Goal: Task Accomplishment & Management: Manage account settings

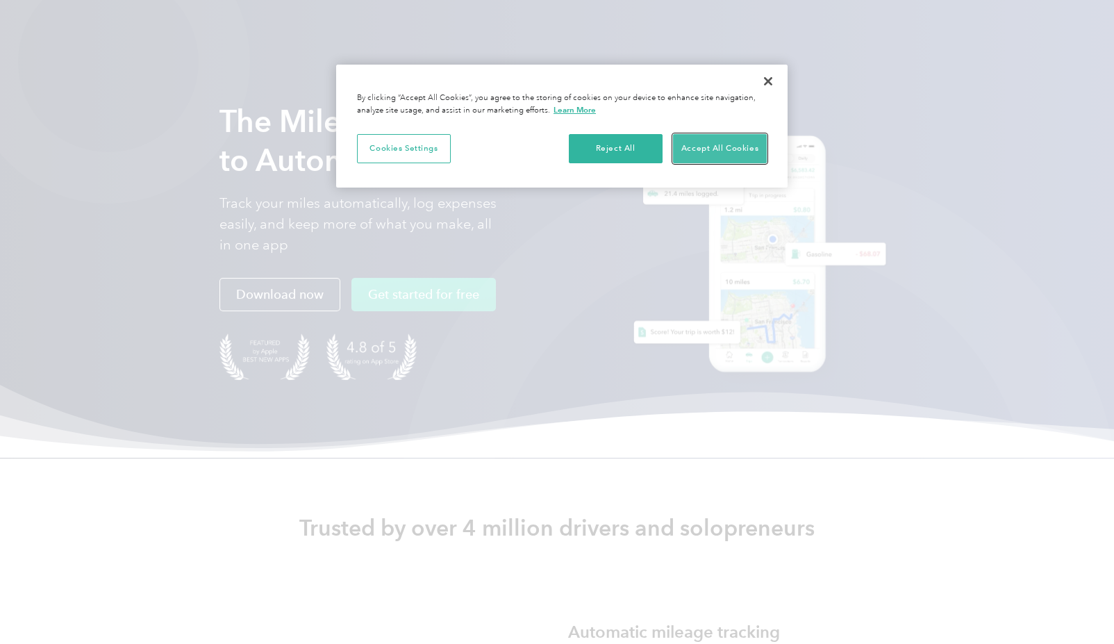
drag, startPoint x: 713, startPoint y: 147, endPoint x: 743, endPoint y: 146, distance: 29.9
click at [713, 147] on button "Accept All Cookies" at bounding box center [720, 148] width 94 height 29
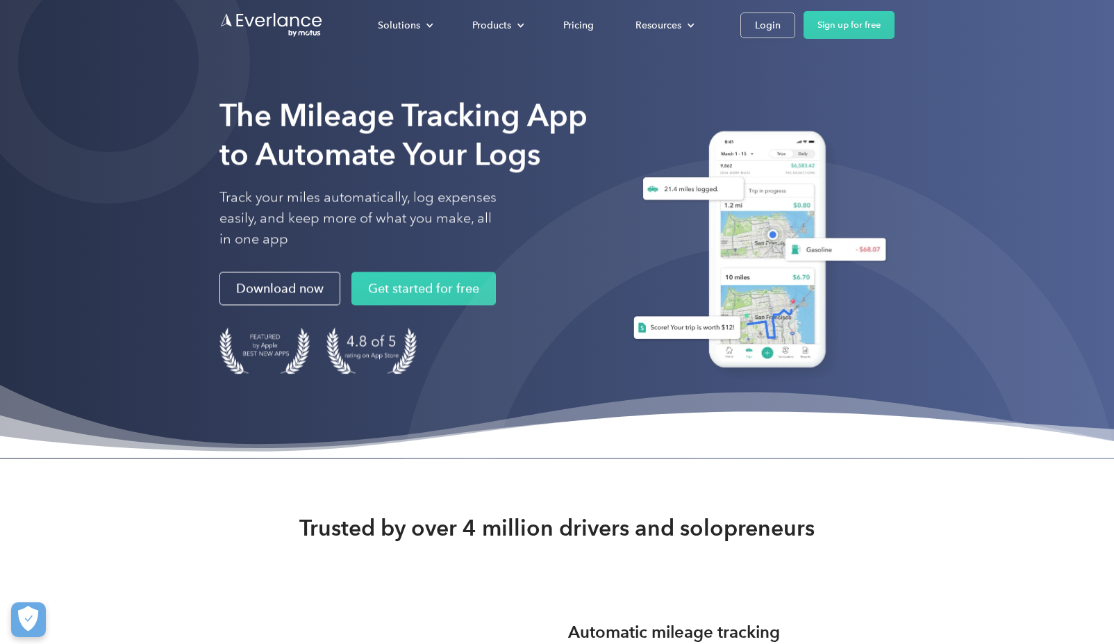
click at [747, 24] on link "Login" at bounding box center [767, 26] width 55 height 26
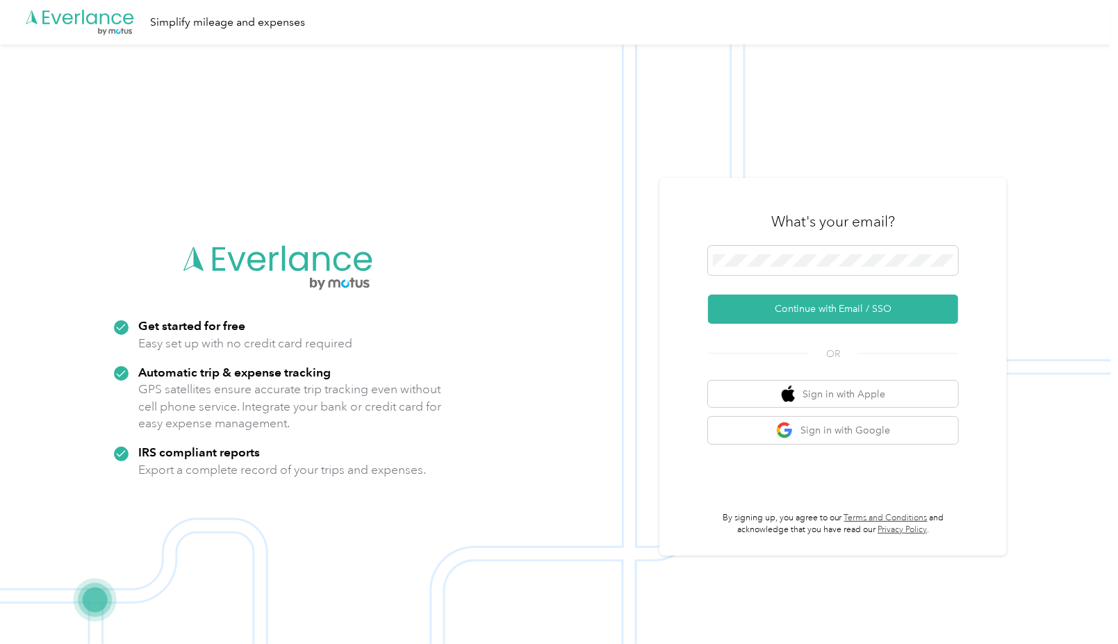
click at [838, 311] on button "Continue with Email / SSO" at bounding box center [833, 309] width 250 height 29
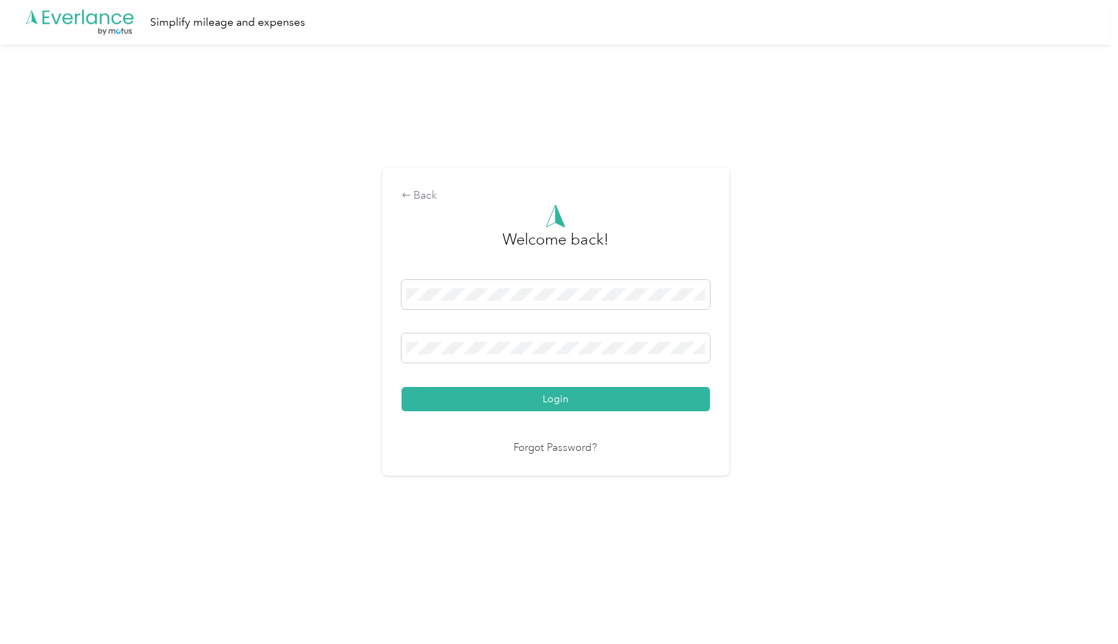
drag, startPoint x: 467, startPoint y: 337, endPoint x: 504, endPoint y: 339, distance: 36.9
click at [467, 338] on span at bounding box center [555, 347] width 308 height 29
click at [401, 387] on button "Login" at bounding box center [555, 399] width 308 height 24
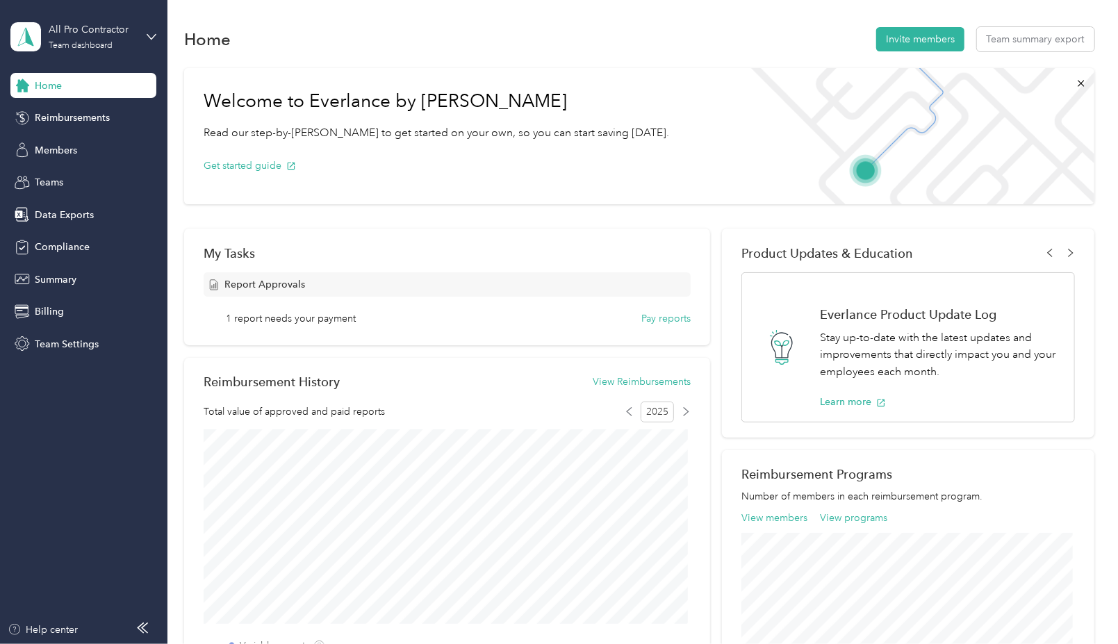
click at [57, 148] on span "Members" at bounding box center [56, 150] width 42 height 15
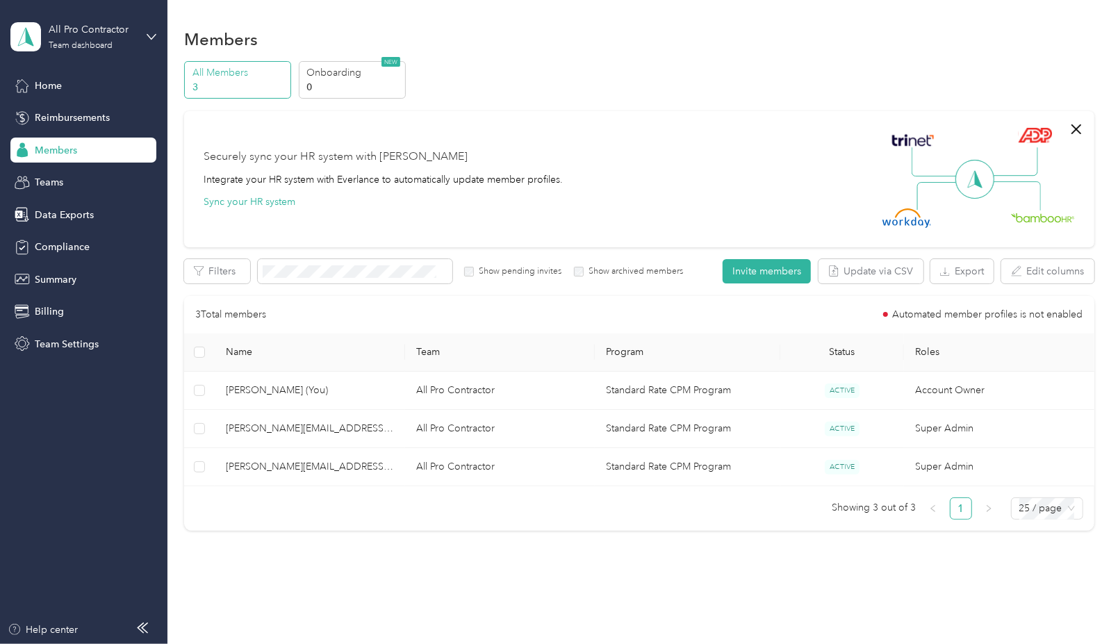
click at [72, 109] on div "Reimbursements" at bounding box center [83, 118] width 146 height 25
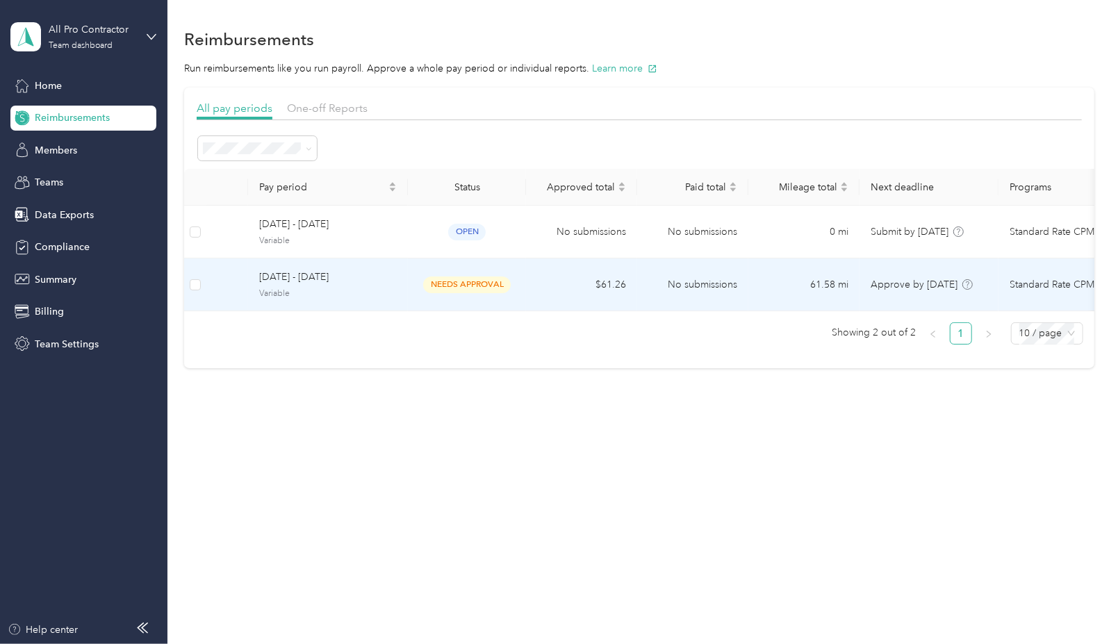
click at [690, 291] on td "No submissions" at bounding box center [692, 284] width 111 height 53
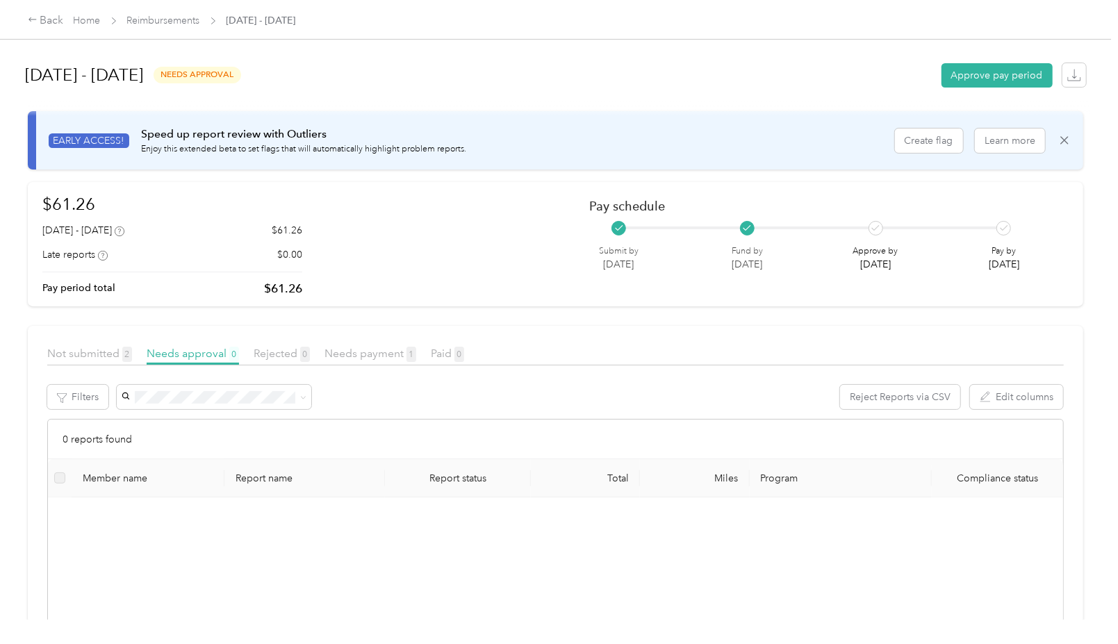
click at [993, 84] on button "Approve pay period" at bounding box center [996, 75] width 111 height 24
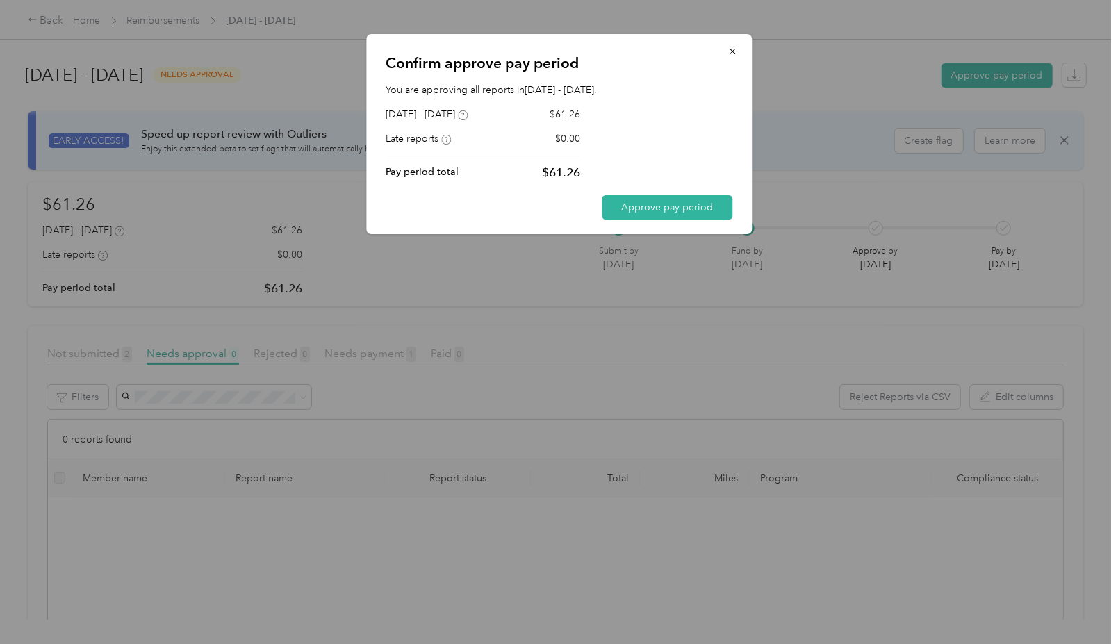
click at [645, 205] on button "Approve pay period" at bounding box center [667, 207] width 131 height 24
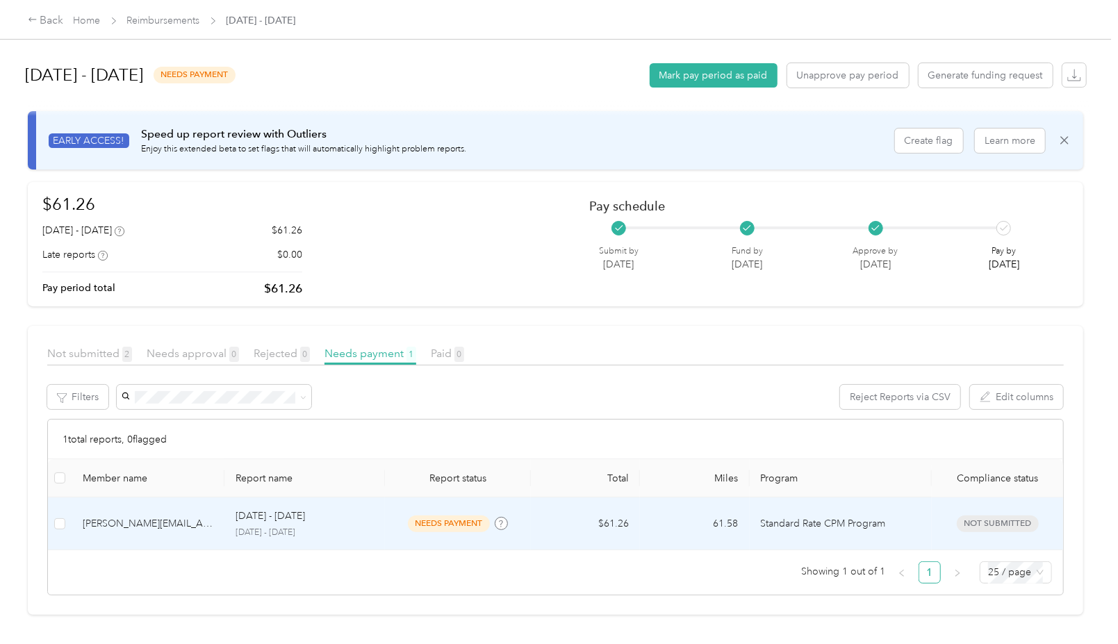
click at [464, 515] on span "needs payment" at bounding box center [449, 523] width 82 height 16
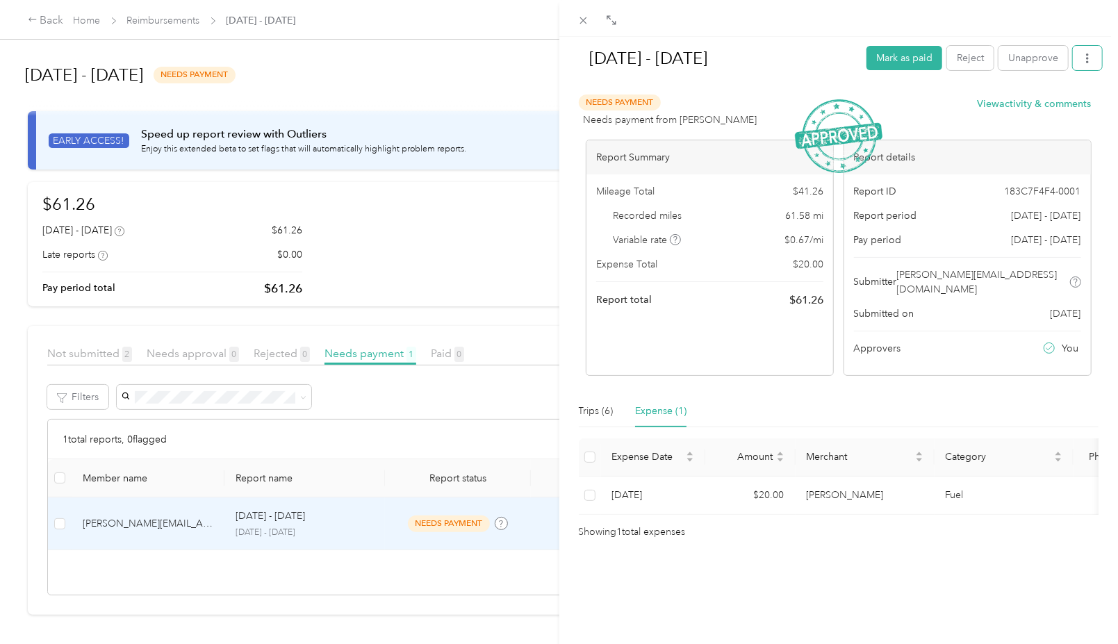
click at [1072, 58] on button "button" at bounding box center [1086, 58] width 29 height 24
click at [872, 92] on div at bounding box center [838, 88] width 527 height 15
click at [577, 19] on icon at bounding box center [583, 21] width 12 height 12
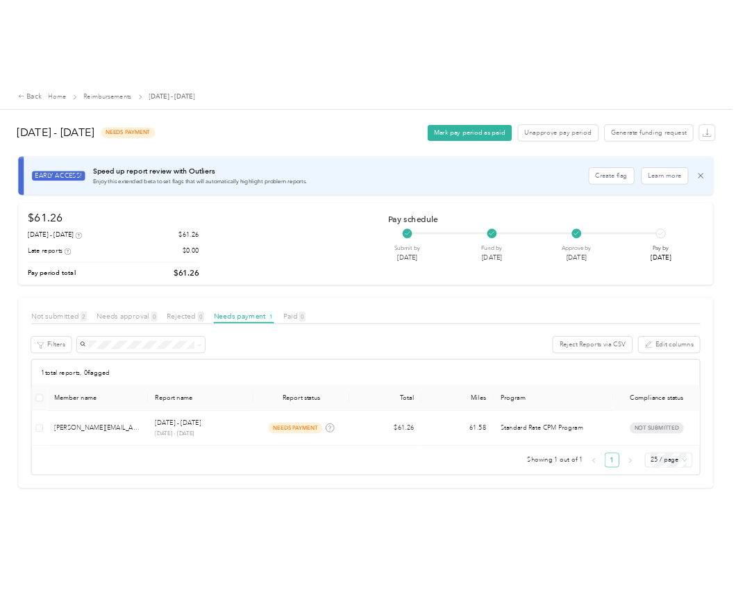
scroll to position [15, 0]
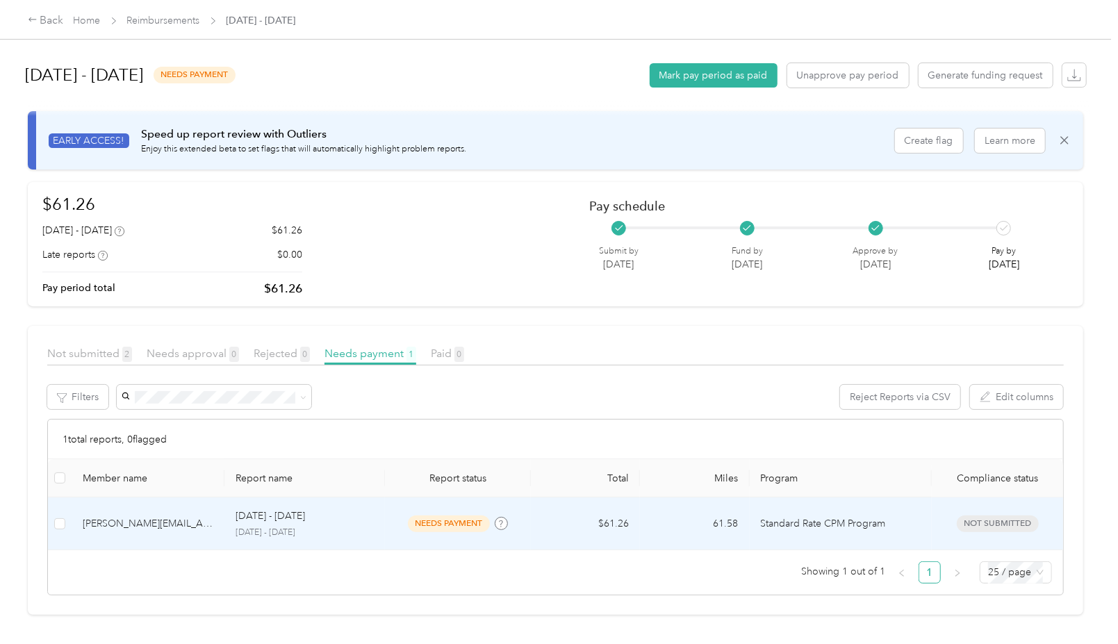
click at [681, 508] on td "61.58" at bounding box center [694, 523] width 109 height 53
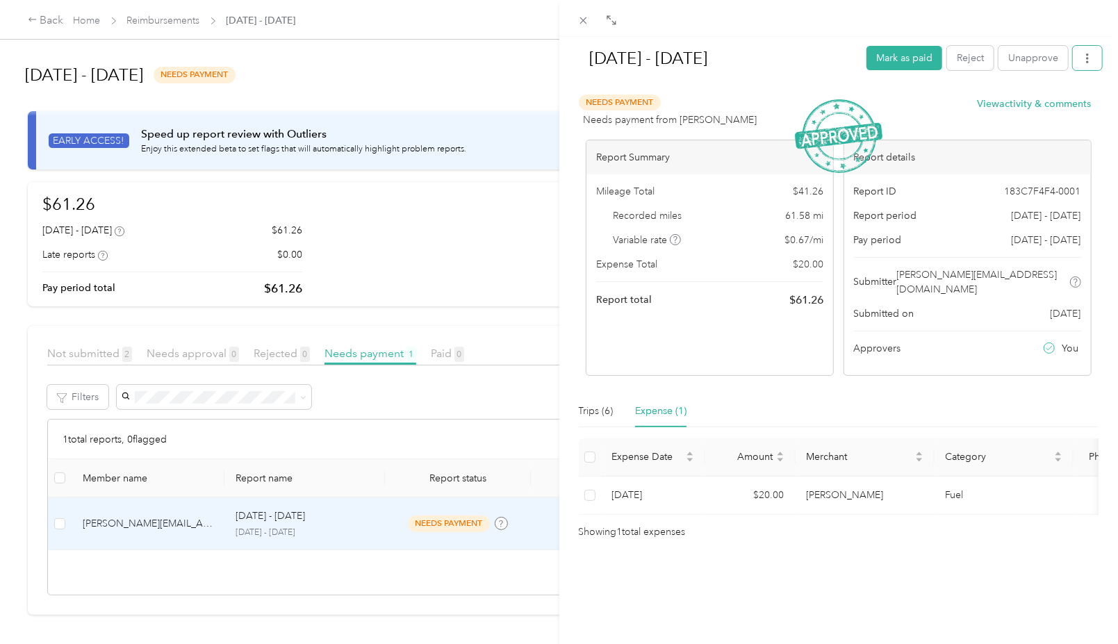
click at [1088, 61] on button "button" at bounding box center [1086, 58] width 29 height 24
click at [1030, 108] on span "Download" at bounding box center [1037, 108] width 46 height 15
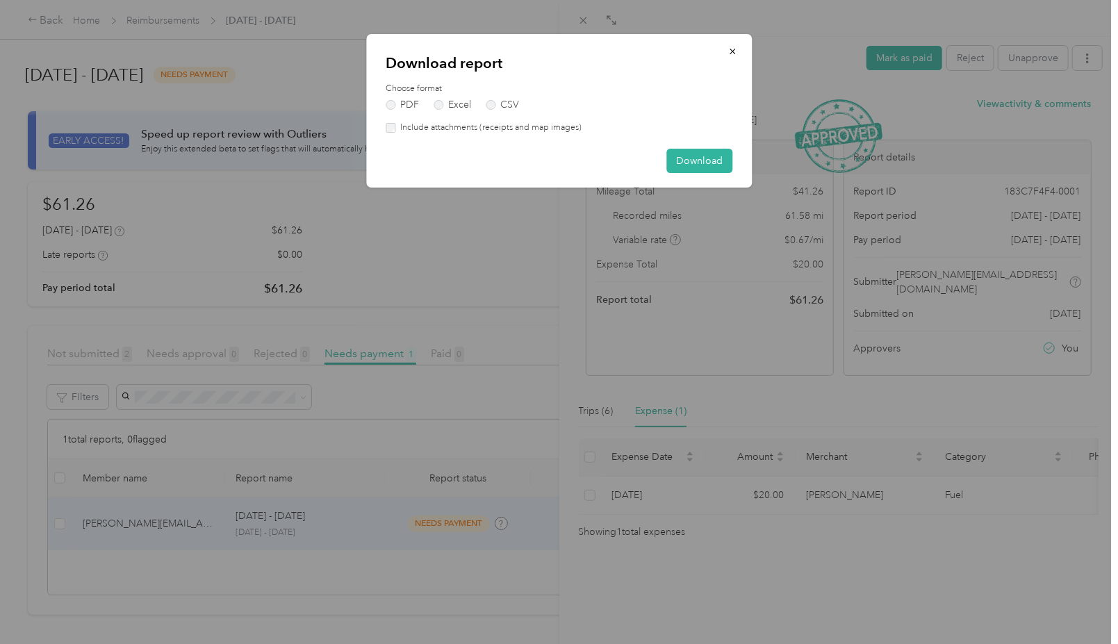
click at [431, 126] on label "Include attachments (receipts and map images)" at bounding box center [488, 128] width 186 height 13
click at [697, 164] on button "Download" at bounding box center [699, 161] width 66 height 24
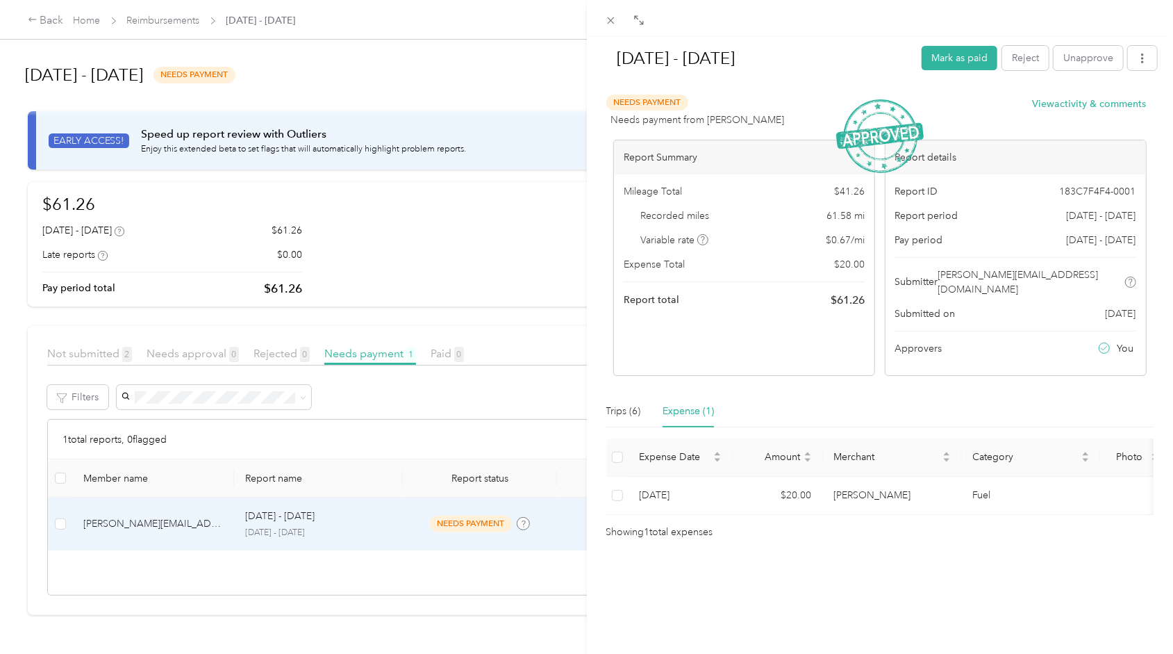
click at [94, 22] on div "[DATE] - [DATE] Mark as paid Reject Unapprove Needs Payment Needs payment from …" at bounding box center [586, 327] width 1173 height 654
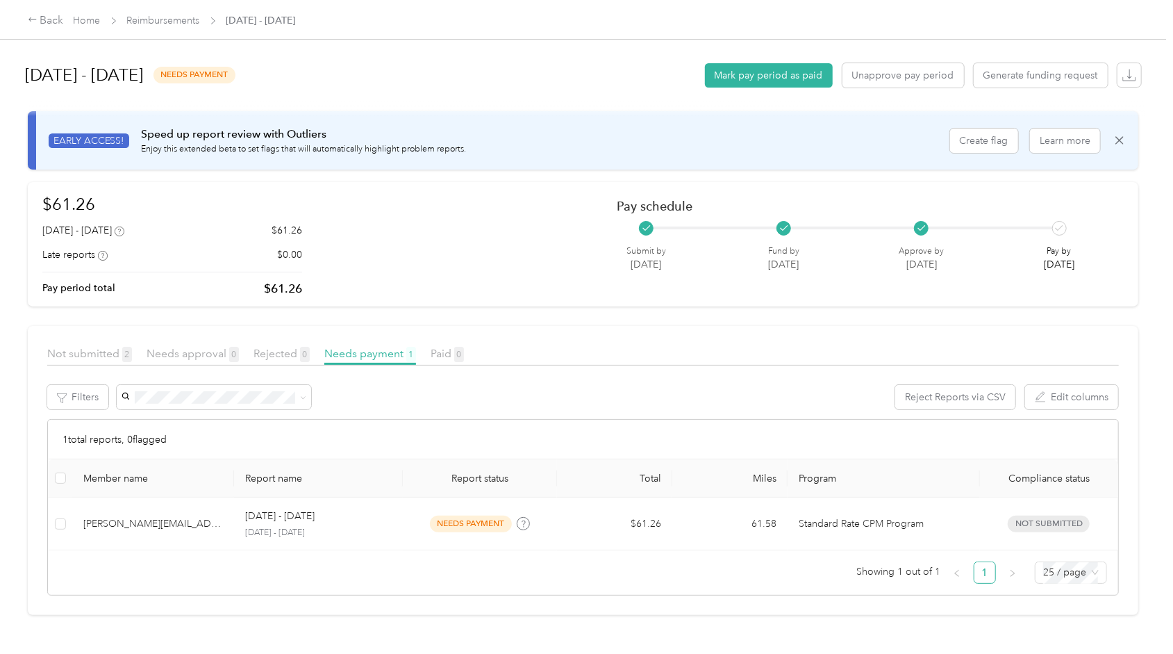
click at [89, 23] on link "Home" at bounding box center [87, 21] width 27 height 12
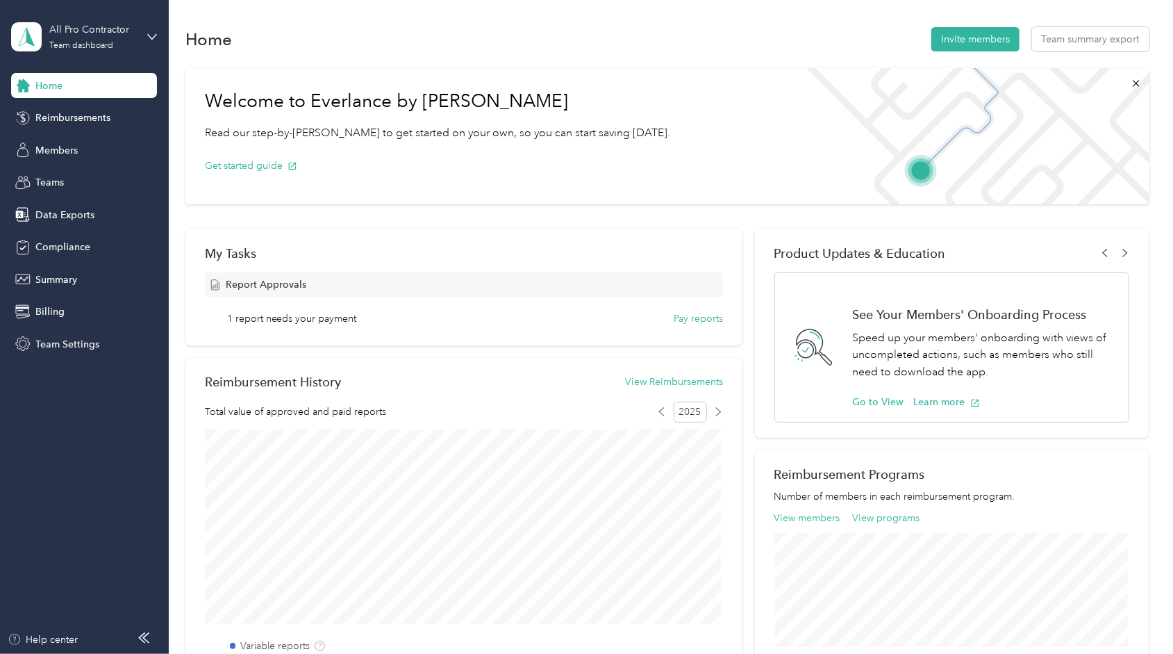
click at [101, 116] on span "Reimbursements" at bounding box center [72, 117] width 75 height 15
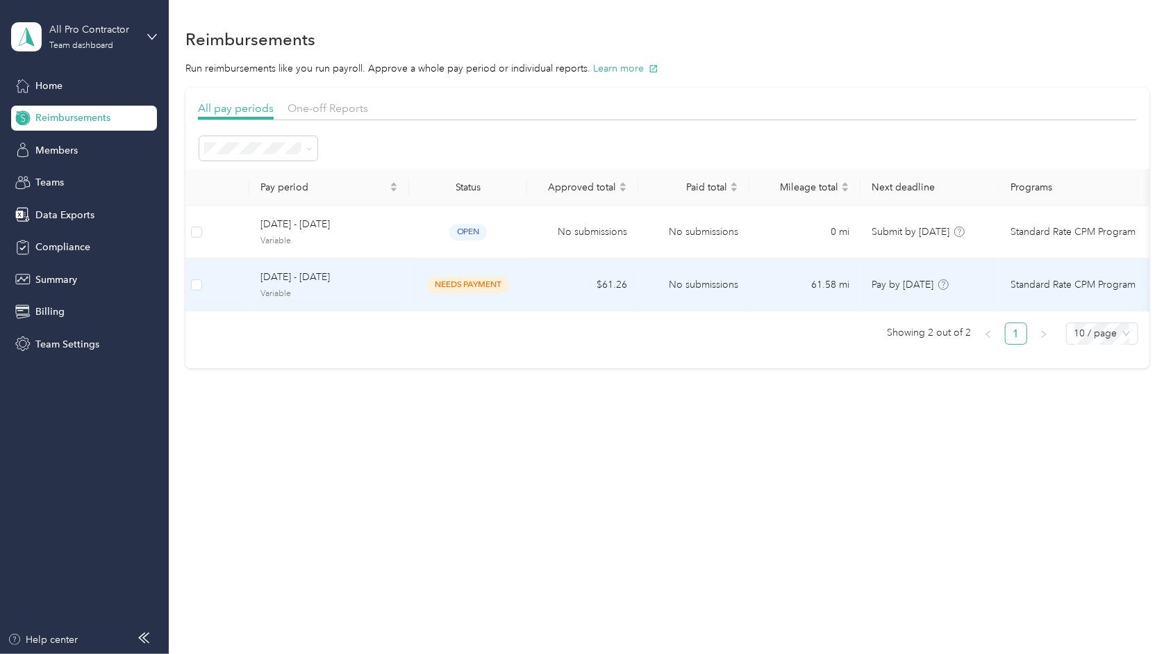
click at [710, 284] on td "No submissions" at bounding box center [693, 284] width 111 height 53
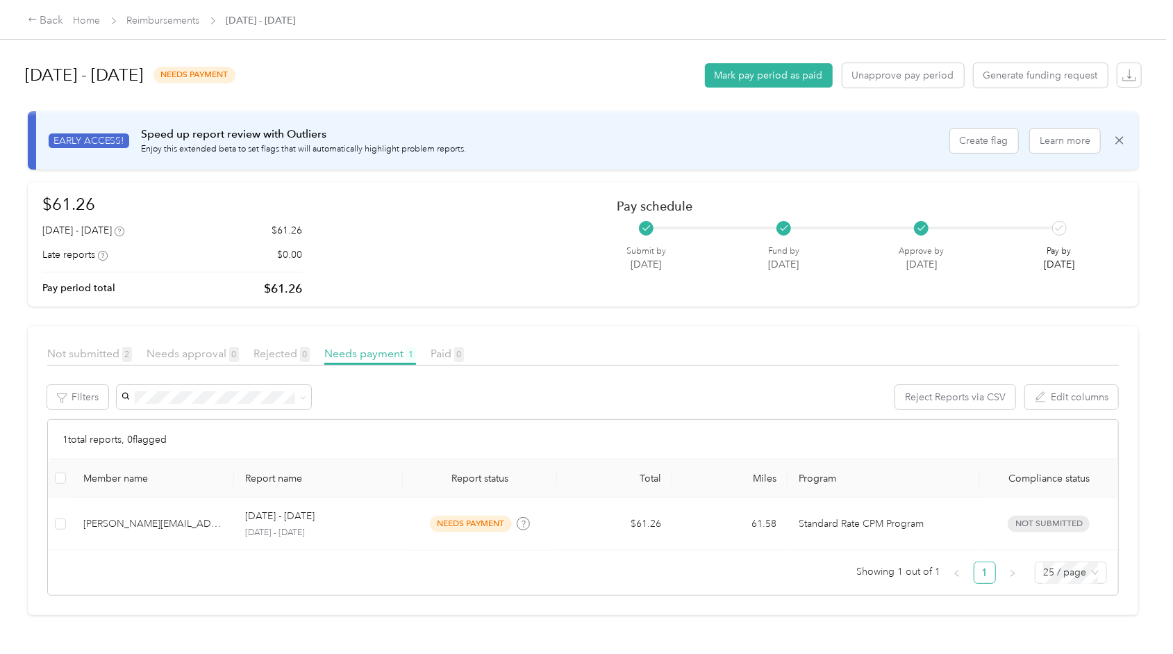
click at [785, 76] on button "Mark pay period as paid" at bounding box center [769, 75] width 128 height 24
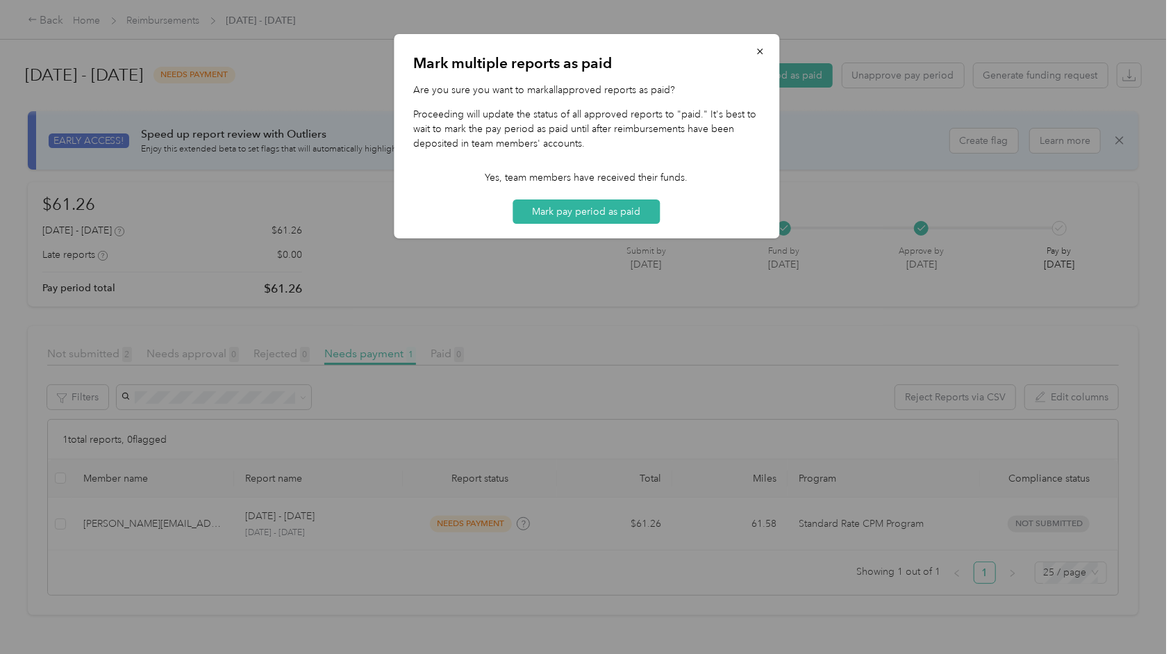
click at [584, 209] on button "Mark pay period as paid" at bounding box center [586, 211] width 147 height 24
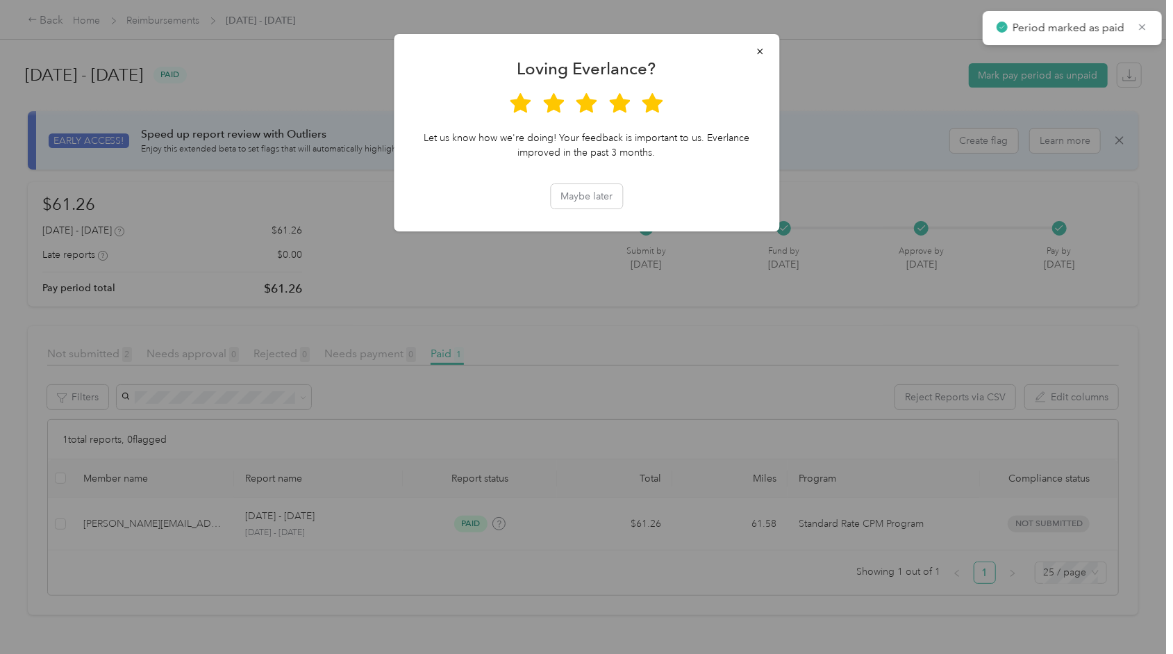
click at [645, 101] on icon at bounding box center [653, 102] width 21 height 19
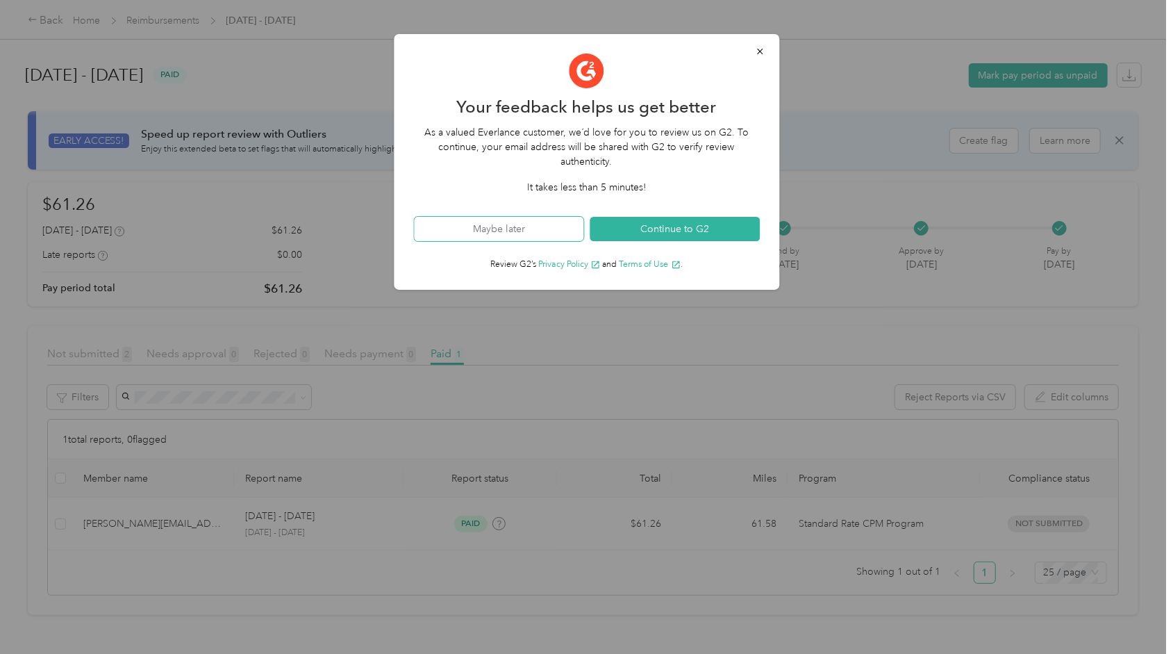
click at [525, 226] on button "Maybe later" at bounding box center [499, 229] width 170 height 24
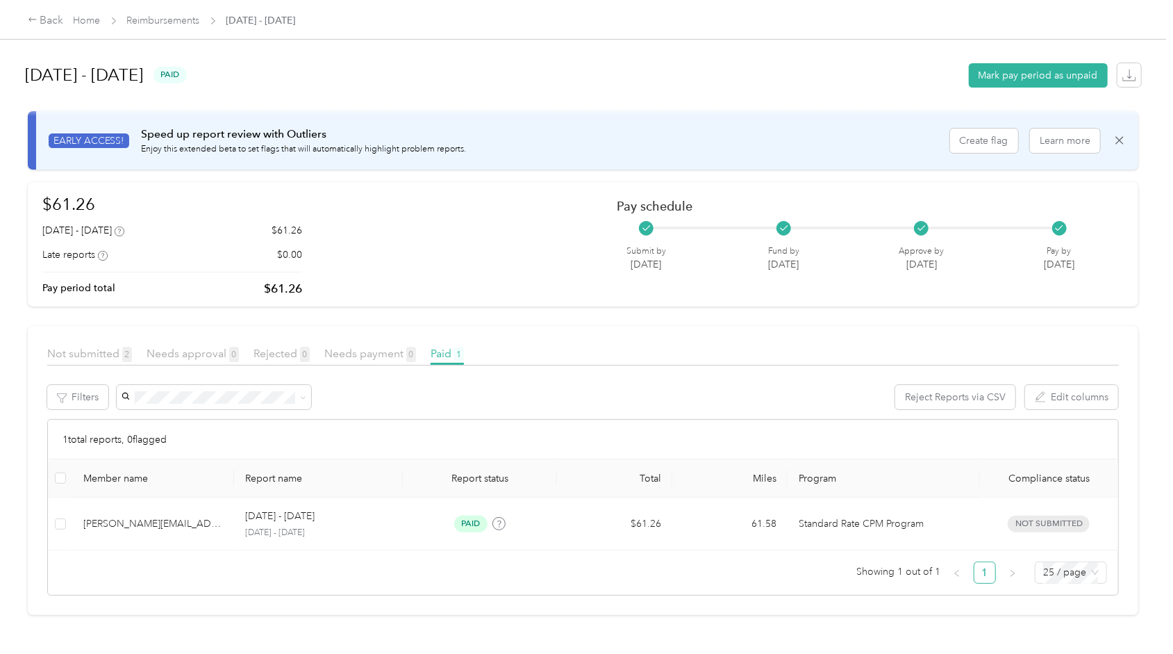
scroll to position [6, 0]
click at [38, 19] on div "Back" at bounding box center [46, 21] width 36 height 17
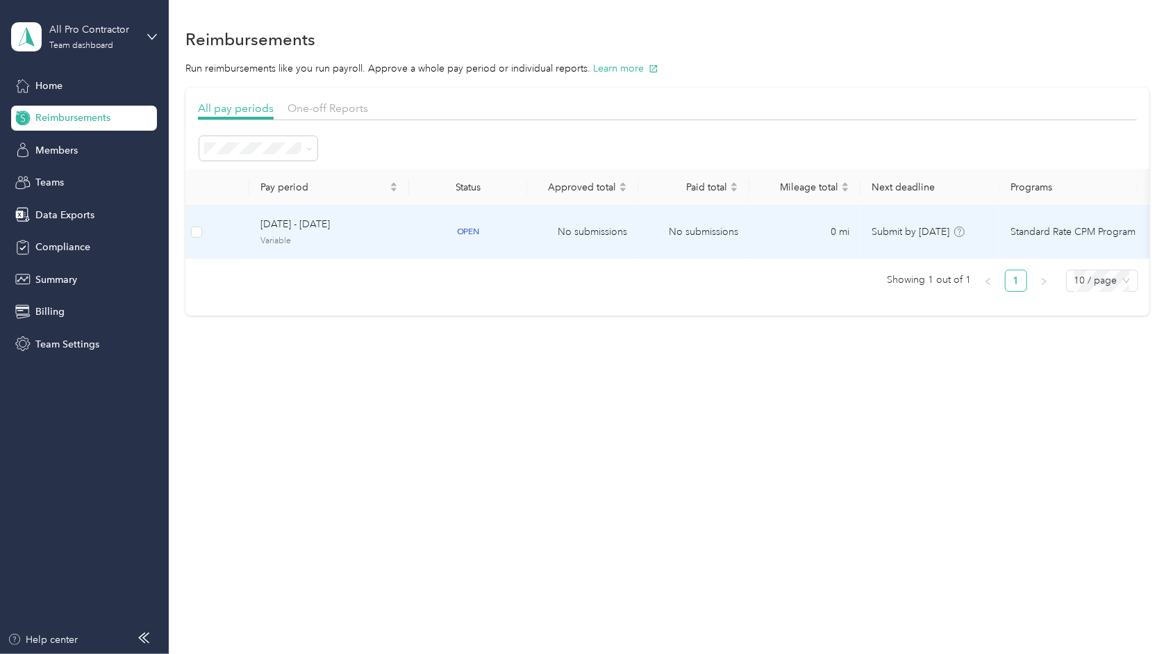
click at [628, 219] on td "No submissions" at bounding box center [582, 232] width 111 height 53
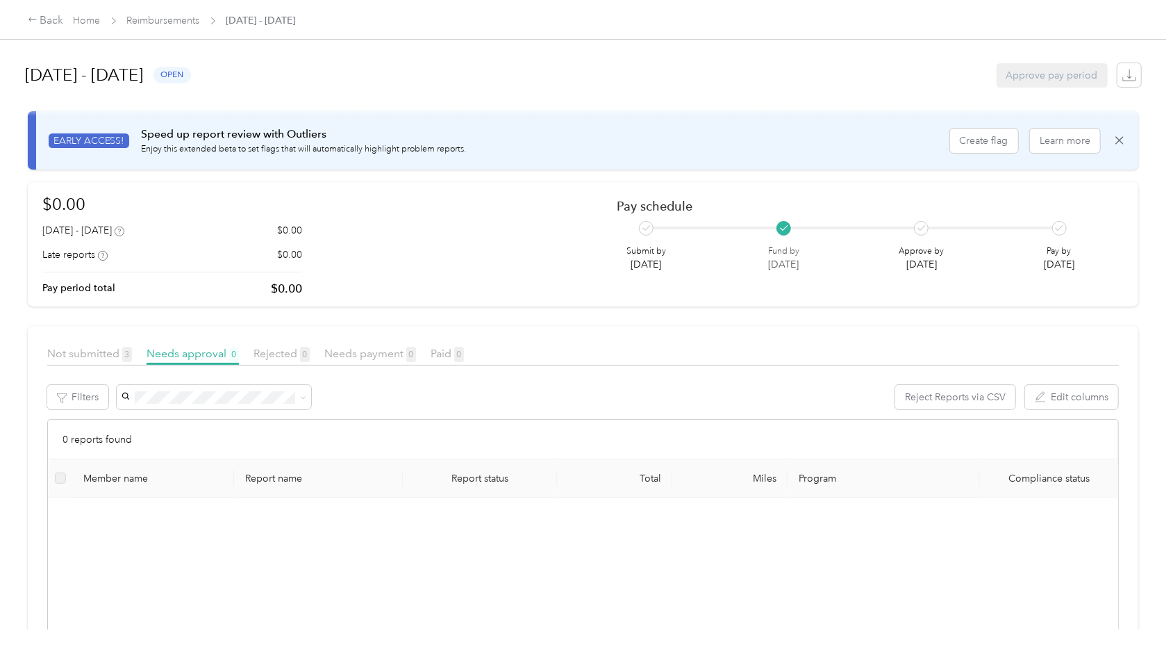
click at [58, 31] on div "Back Home Reimbursements [DATE] - [DATE]" at bounding box center [586, 19] width 1173 height 39
click at [52, 22] on div "Back" at bounding box center [46, 21] width 36 height 17
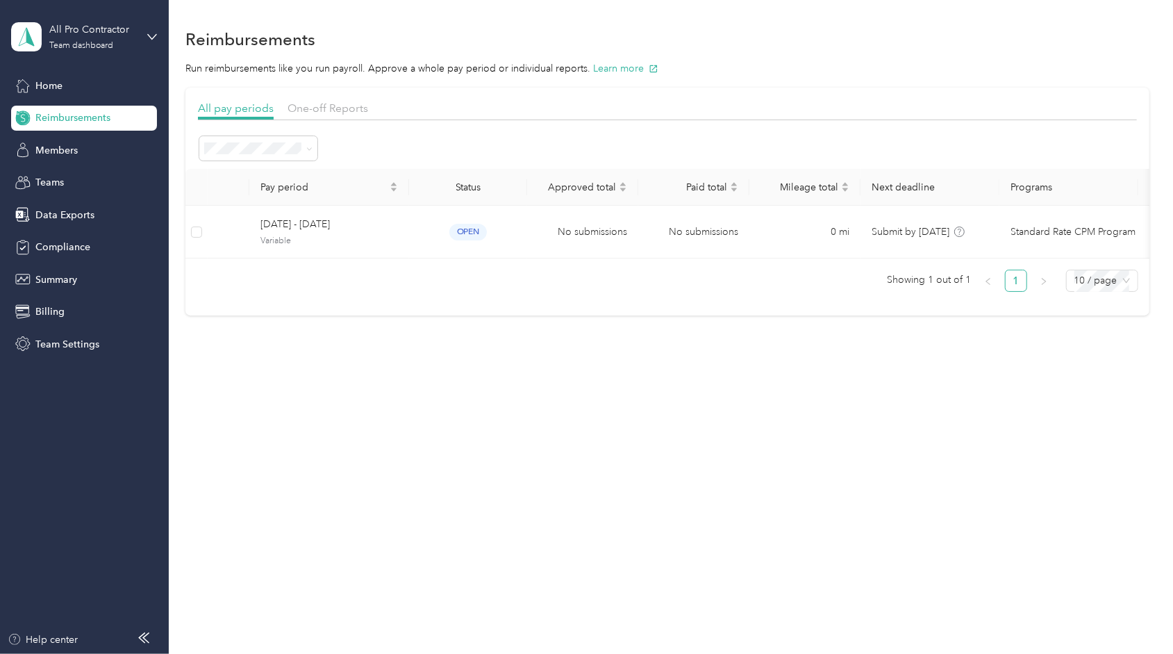
click at [54, 151] on span "Members" at bounding box center [56, 150] width 42 height 15
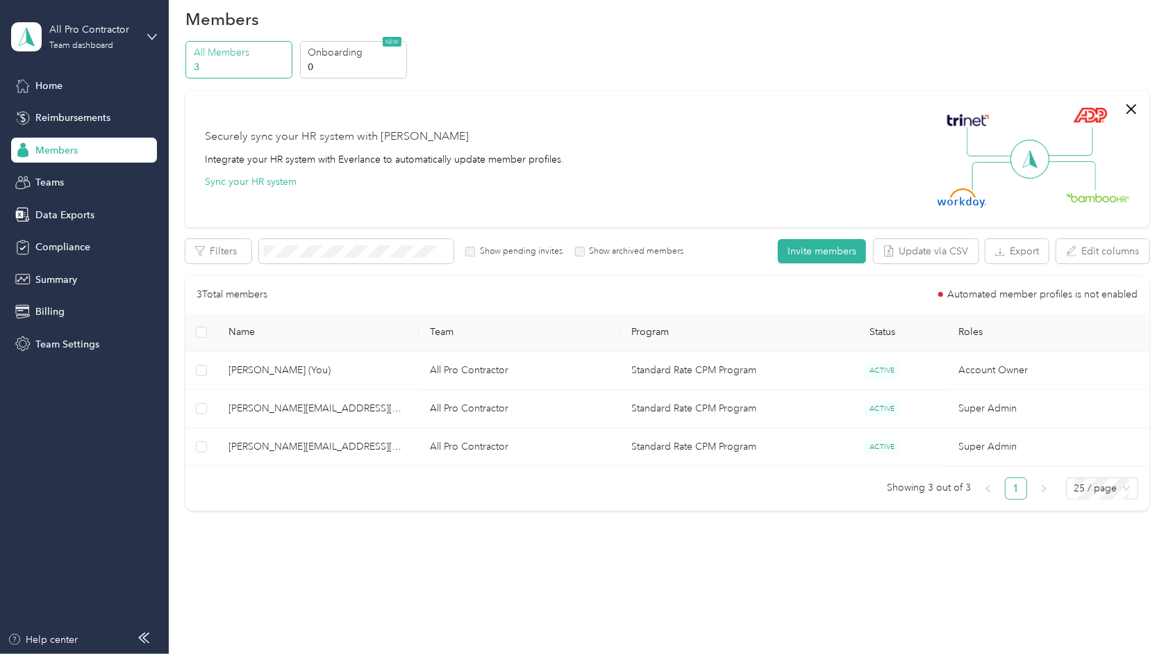
scroll to position [31, 0]
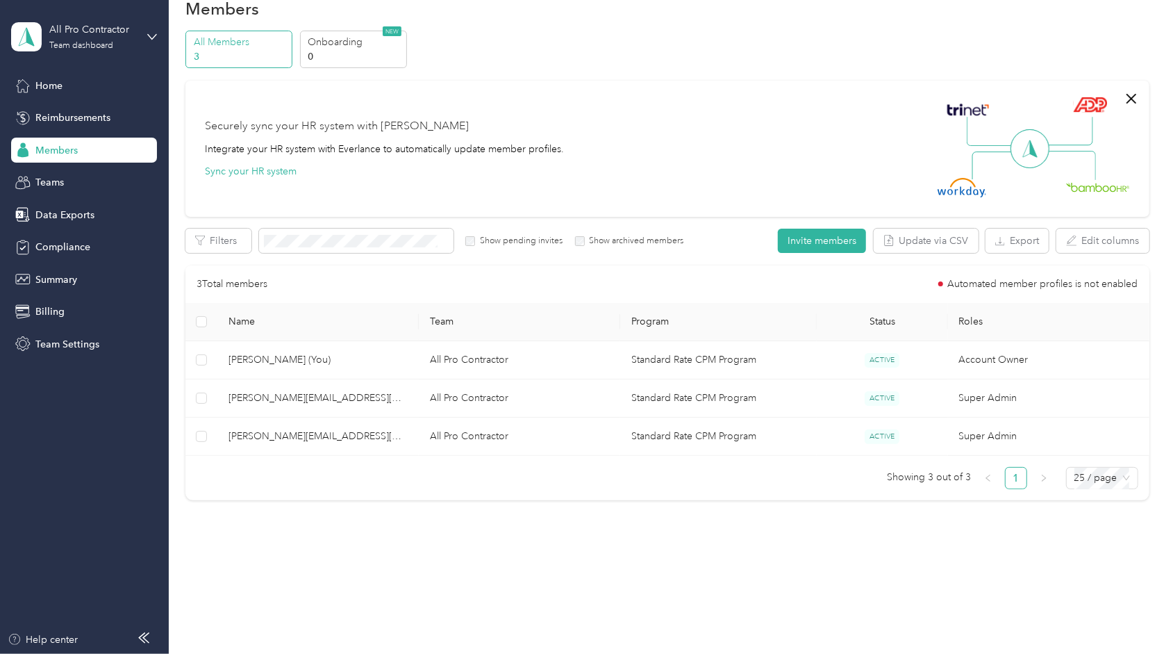
click at [268, 169] on button "Sync your HR system" at bounding box center [251, 171] width 92 height 15
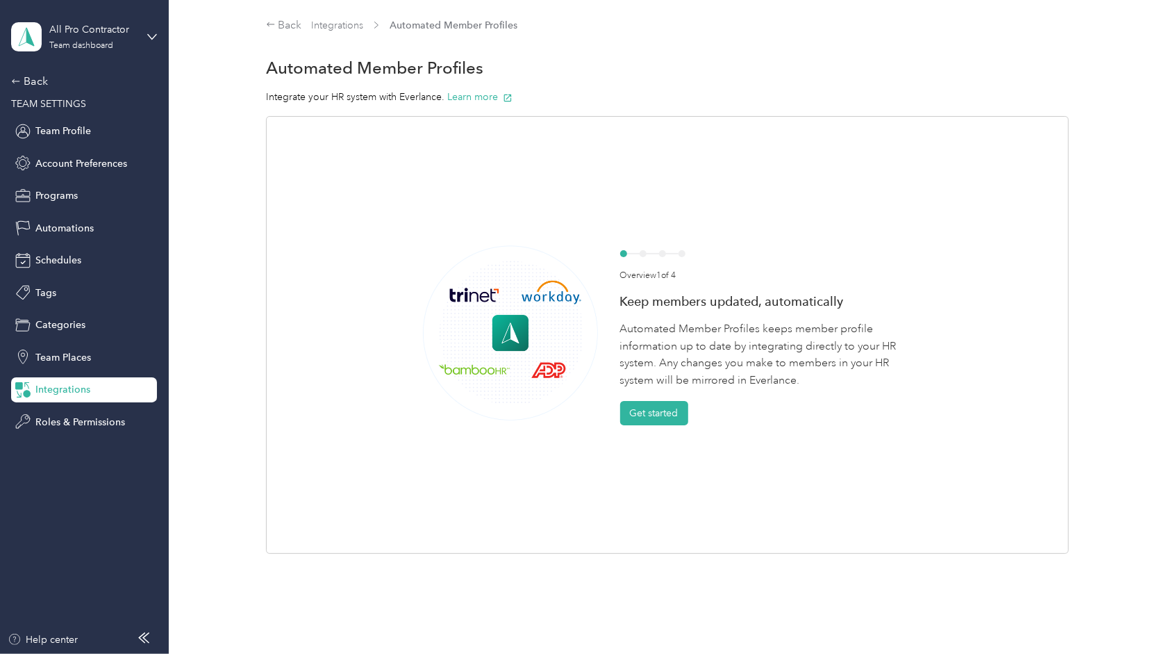
click at [272, 22] on icon at bounding box center [271, 24] width 10 height 10
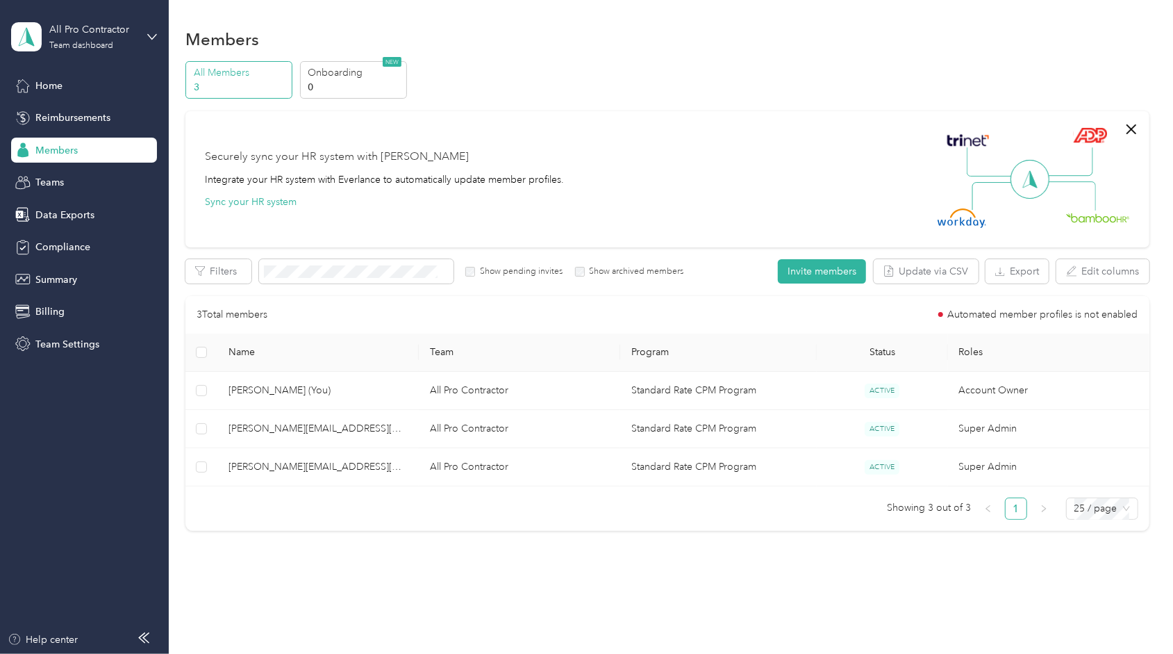
click at [44, 155] on span "Members" at bounding box center [56, 150] width 42 height 15
click at [43, 85] on span "Home" at bounding box center [48, 85] width 27 height 15
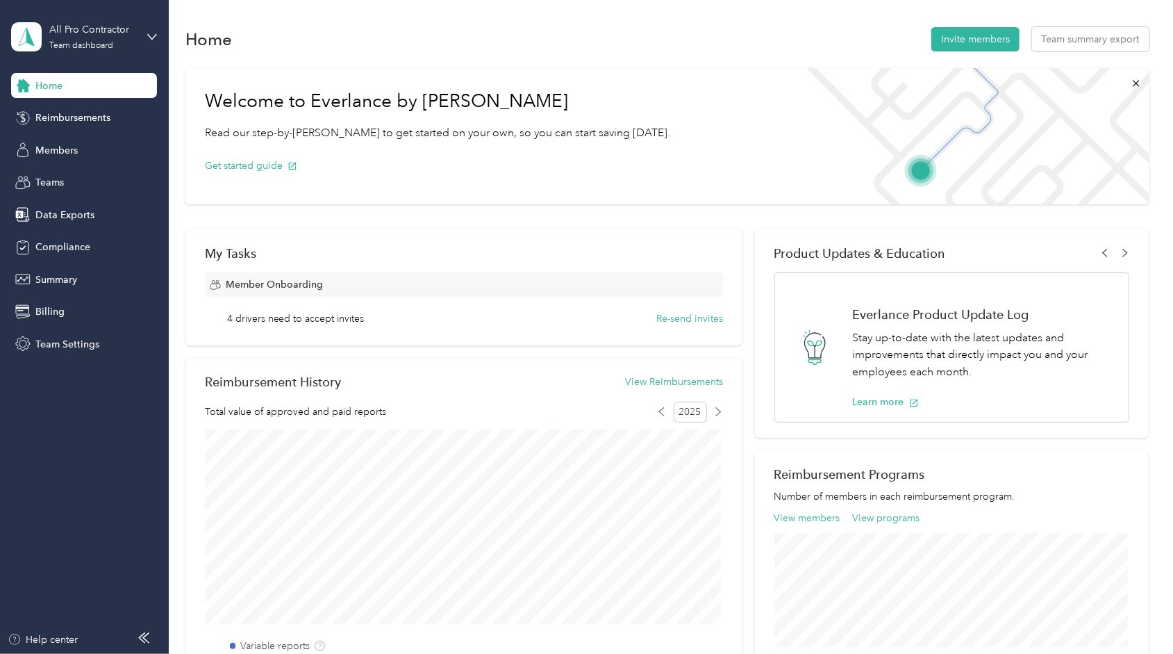
click at [109, 119] on span "Reimbursements" at bounding box center [72, 117] width 75 height 15
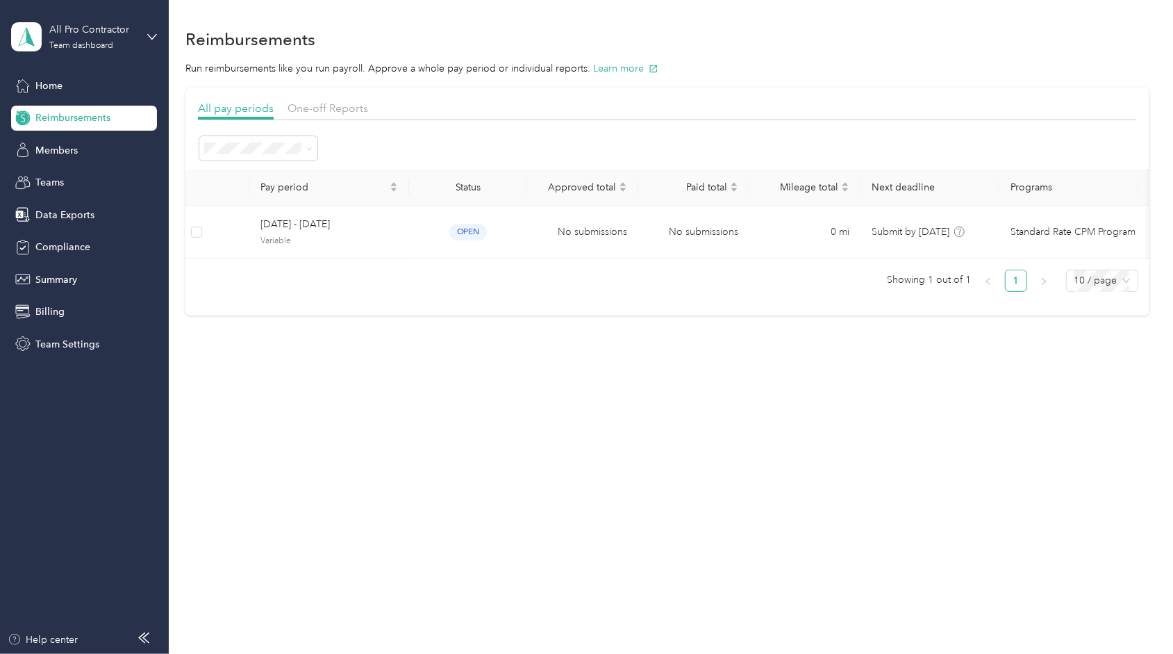
click at [60, 150] on span "Members" at bounding box center [56, 150] width 42 height 15
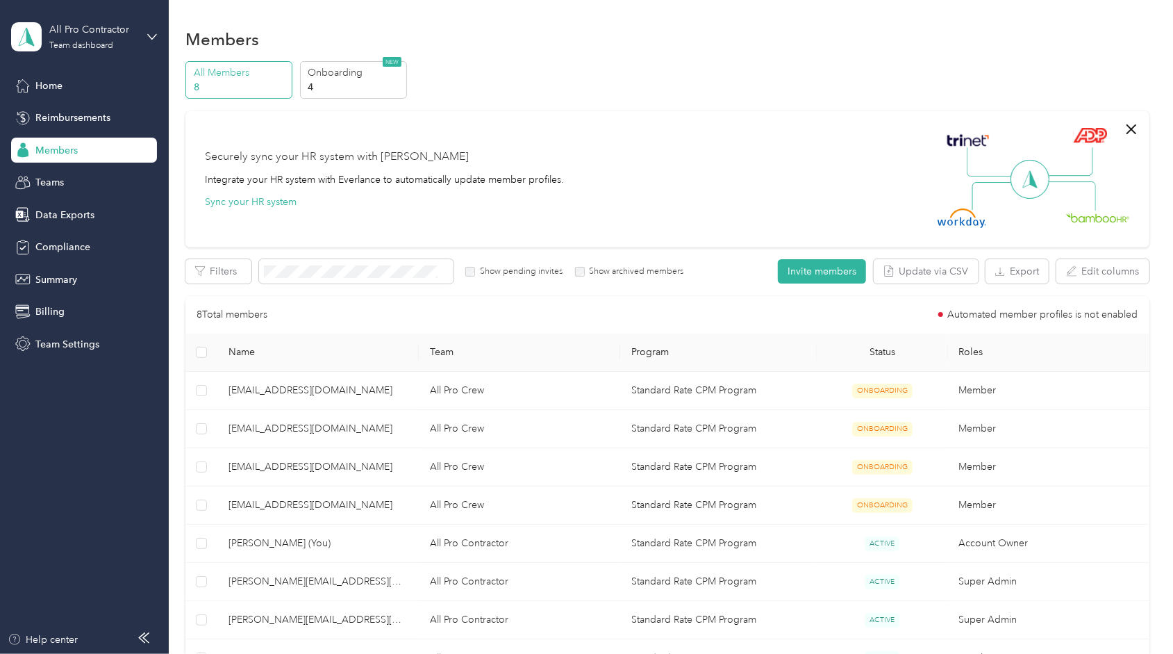
click at [54, 150] on span "Members" at bounding box center [56, 150] width 42 height 15
